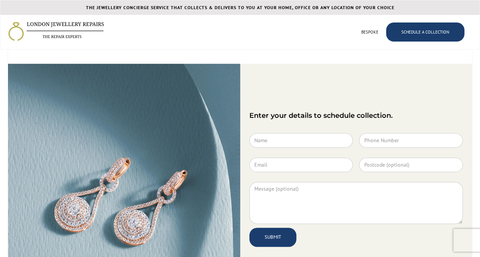
scroll to position [414, 0]
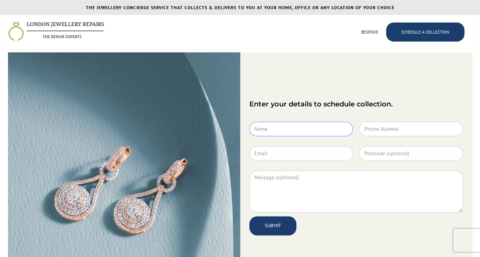
click at [284, 134] on input "Contact Form" at bounding box center [301, 129] width 104 height 14
type input "[PERSON_NAME] [PERSON_NAME] [PERSON_NAME]"
type input "07876269465"
type input "[PERSON_NAME][EMAIL_ADDRESS][DOMAIN_NAME]"
type input "SE22 0NJ"
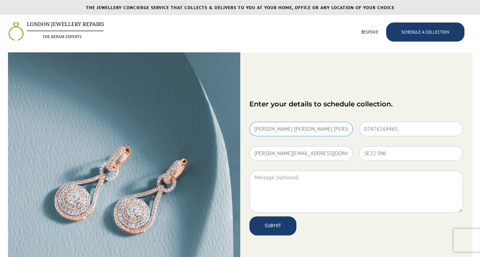
drag, startPoint x: 261, startPoint y: 129, endPoint x: 164, endPoint y: 121, distance: 97.2
click at [164, 121] on div "Enter your details to schedule collection. [PERSON_NAME] [PERSON_NAME] [PERSON_…" at bounding box center [239, 168] width 463 height 232
drag, startPoint x: 312, startPoint y: 128, endPoint x: 269, endPoint y: 127, distance: 43.5
click at [269, 127] on input "[PERSON_NAME] [PERSON_NAME]" at bounding box center [301, 129] width 104 height 14
type input "[PERSON_NAME]"
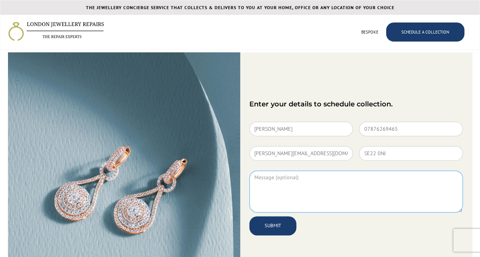
click at [315, 189] on textarea "Contact Form" at bounding box center [356, 192] width 214 height 42
drag, startPoint x: 331, startPoint y: 153, endPoint x: 184, endPoint y: 140, distance: 147.8
click at [184, 140] on div "Enter your details to schedule collection. [PERSON_NAME] 07876269465 [PERSON_NA…" at bounding box center [239, 168] width 463 height 232
click at [184, 140] on img at bounding box center [124, 168] width 232 height 232
click at [311, 146] on input "[PERSON_NAME][EMAIL_ADDRESS][DOMAIN_NAME]" at bounding box center [301, 153] width 104 height 14
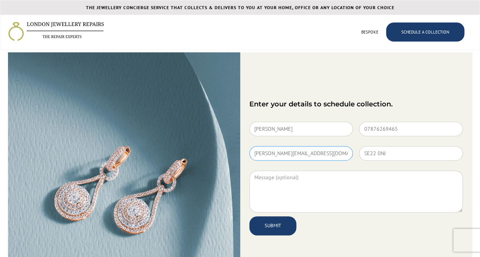
drag, startPoint x: 329, startPoint y: 150, endPoint x: 124, endPoint y: 126, distance: 205.8
click at [124, 126] on div "Enter your details to schedule collection. [PERSON_NAME] 07876269465 [PERSON_NA…" at bounding box center [239, 168] width 463 height 232
type input "[EMAIL_ADDRESS][DOMAIN_NAME]"
click at [286, 182] on textarea "Contact Form" at bounding box center [356, 192] width 214 height 42
type textarea "C"
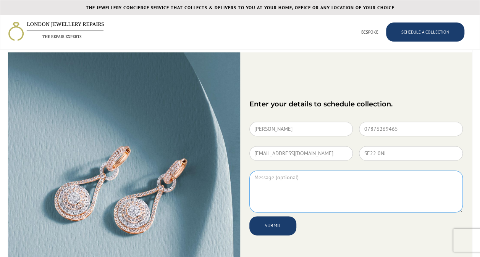
type textarea "G"
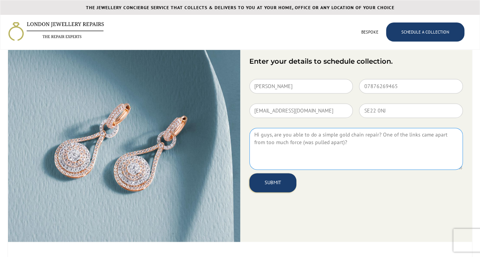
type textarea "Hi guys, are you able to do a simple gold chain repair? One of the links came a…"
click at [283, 185] on input "SUBMIT" at bounding box center [272, 182] width 47 height 19
type input "Submitting..."
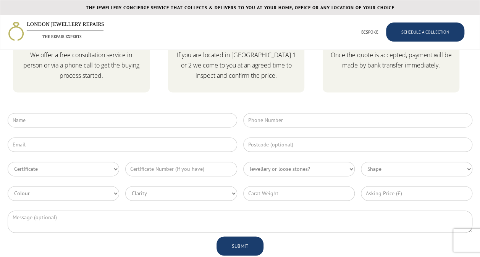
scroll to position [1928, 0]
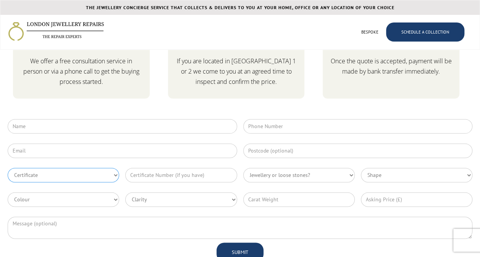
click at [71, 169] on select "Certificate GIA HRD IGI EGL Other" at bounding box center [63, 175] width 111 height 14
click at [109, 111] on div "Consultation We offer a free consultation service in person or via a phone call…" at bounding box center [240, 106] width 464 height 318
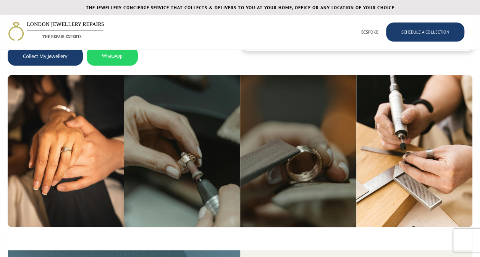
scroll to position [0, 0]
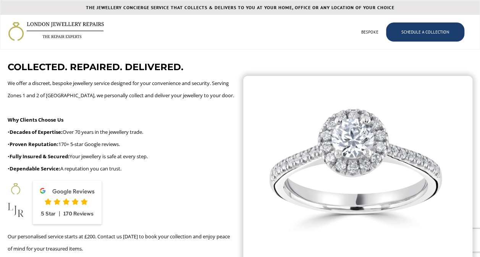
click at [190, 175] on div "COLLECTED. REPAIRED. DELIVERED. We offer a discreet, bespoke jewellery service …" at bounding box center [121, 171] width 226 height 220
